Goal: Task Accomplishment & Management: Use online tool/utility

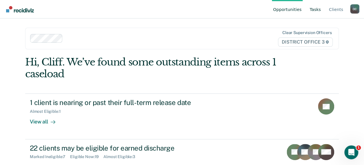
click at [316, 9] on link "Tasks" at bounding box center [315, 9] width 14 height 19
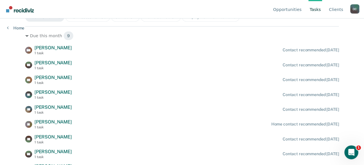
scroll to position [86, 0]
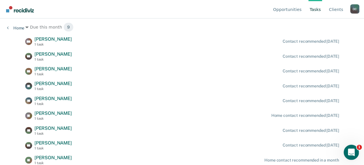
click at [350, 149] on icon "Open Intercom Messenger" at bounding box center [350, 152] width 10 height 10
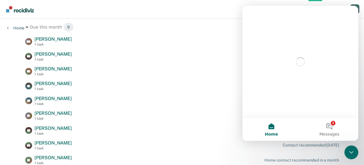
scroll to position [0, 0]
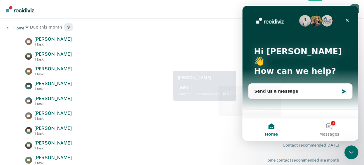
click at [170, 65] on div "MD [PERSON_NAME] 1 task Contact recommended [DATE] [PERSON_NAME] [PERSON_NAME] …" at bounding box center [181, 100] width 313 height 129
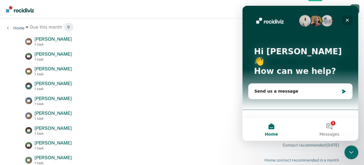
click at [348, 20] on icon "Close" at bounding box center [347, 20] width 5 height 5
